Goal: Task Accomplishment & Management: Manage account settings

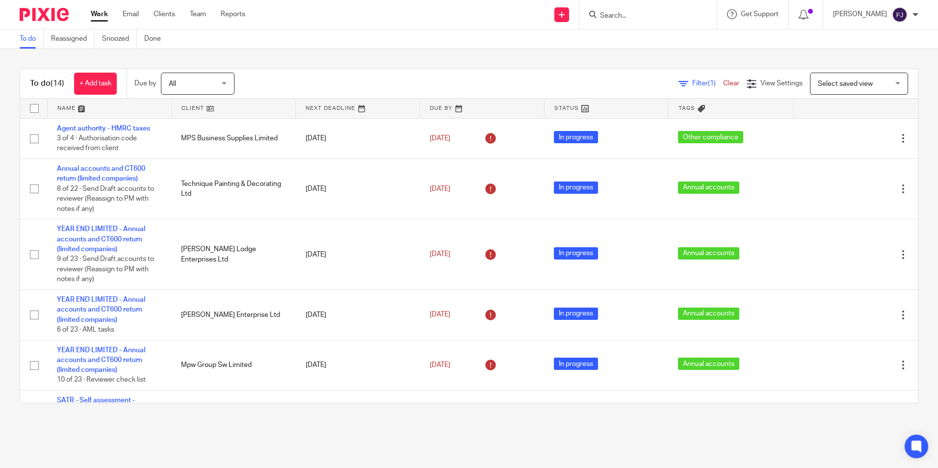
scroll to position [382, 0]
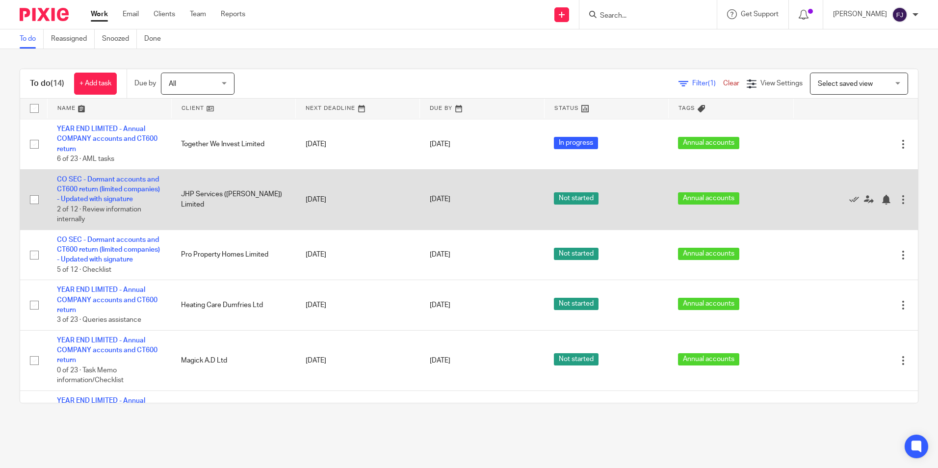
click at [121, 194] on td "CO SEC - Dormant accounts and CT600 return (limited companies) - Updated with s…" at bounding box center [109, 199] width 124 height 60
click at [119, 188] on link "CO SEC - Dormant accounts and CT600 return (limited companies) - Updated with s…" at bounding box center [108, 189] width 103 height 27
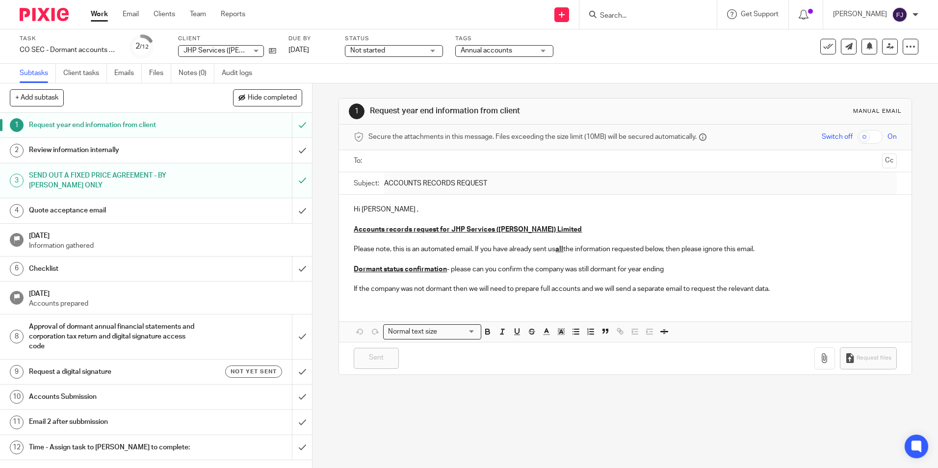
click at [102, 154] on h1 "Review information internally" at bounding box center [113, 150] width 169 height 15
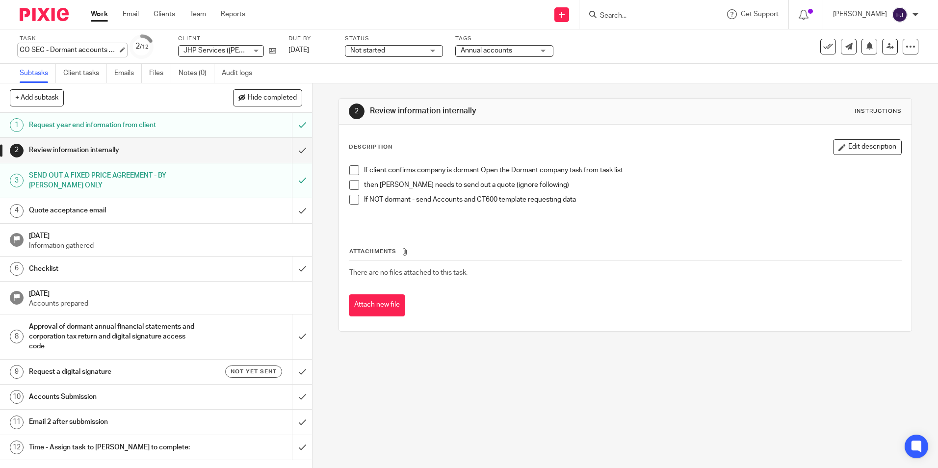
click at [58, 46] on div "CO SEC - Dormant accounts and CT600 return (limited companies) - Updated with s…" at bounding box center [69, 50] width 98 height 10
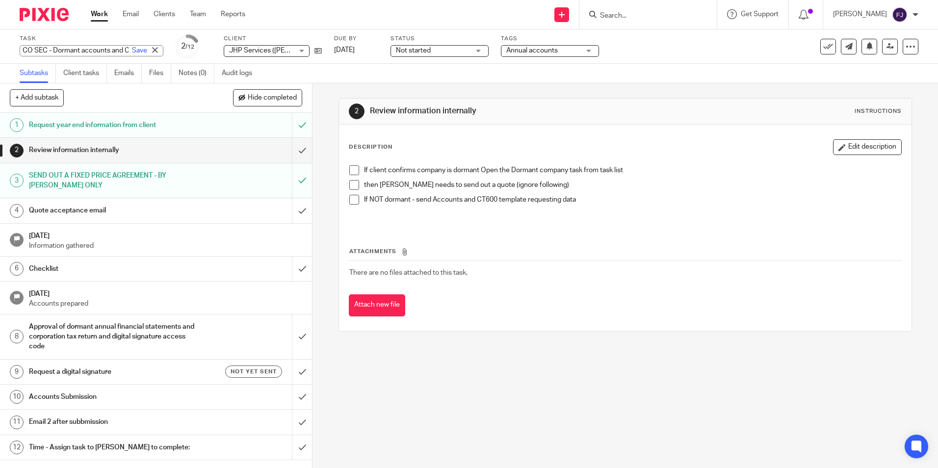
click at [98, 49] on input "CO SEC - Dormant accounts and CT600 return (limited companies) - Updated with s…" at bounding box center [92, 50] width 144 height 11
click at [617, 380] on div "2 Review information internally Instructions Description Edit description If cl…" at bounding box center [624, 275] width 625 height 385
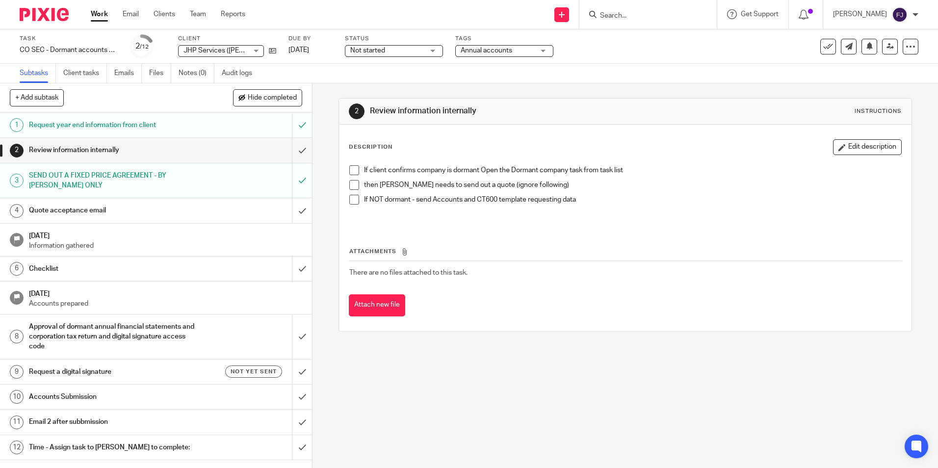
click at [114, 126] on h1 "Request year end information from client" at bounding box center [113, 125] width 169 height 15
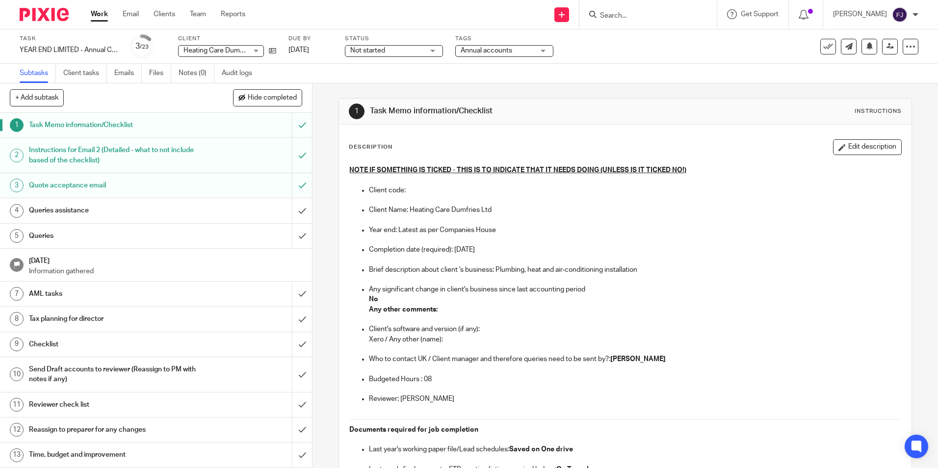
scroll to position [693, 0]
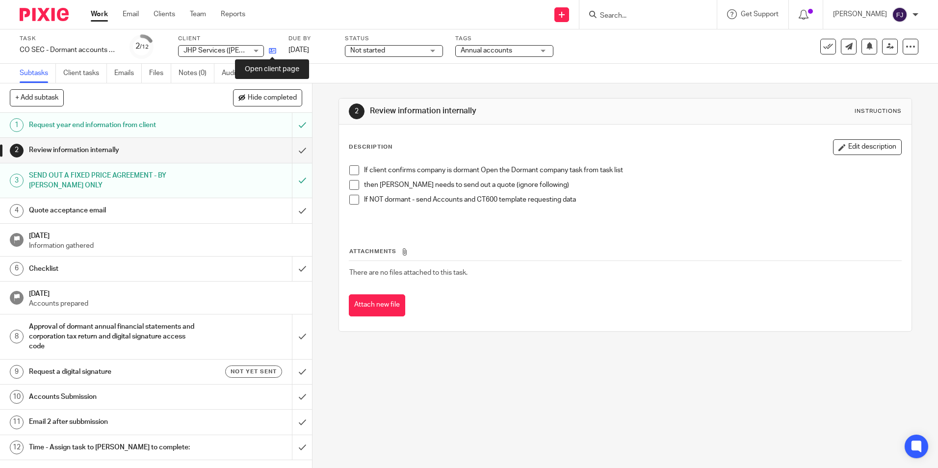
click at [270, 50] on icon at bounding box center [272, 50] width 7 height 7
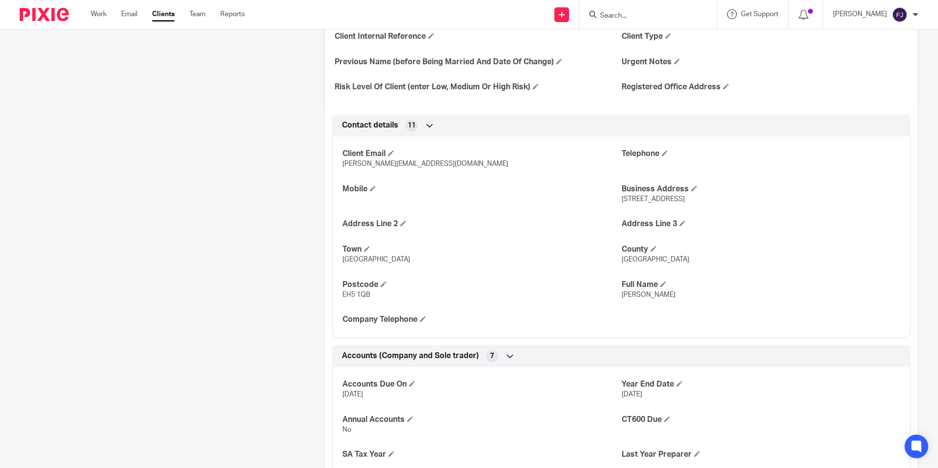
scroll to position [392, 0]
